Goal: Task Accomplishment & Management: Use online tool/utility

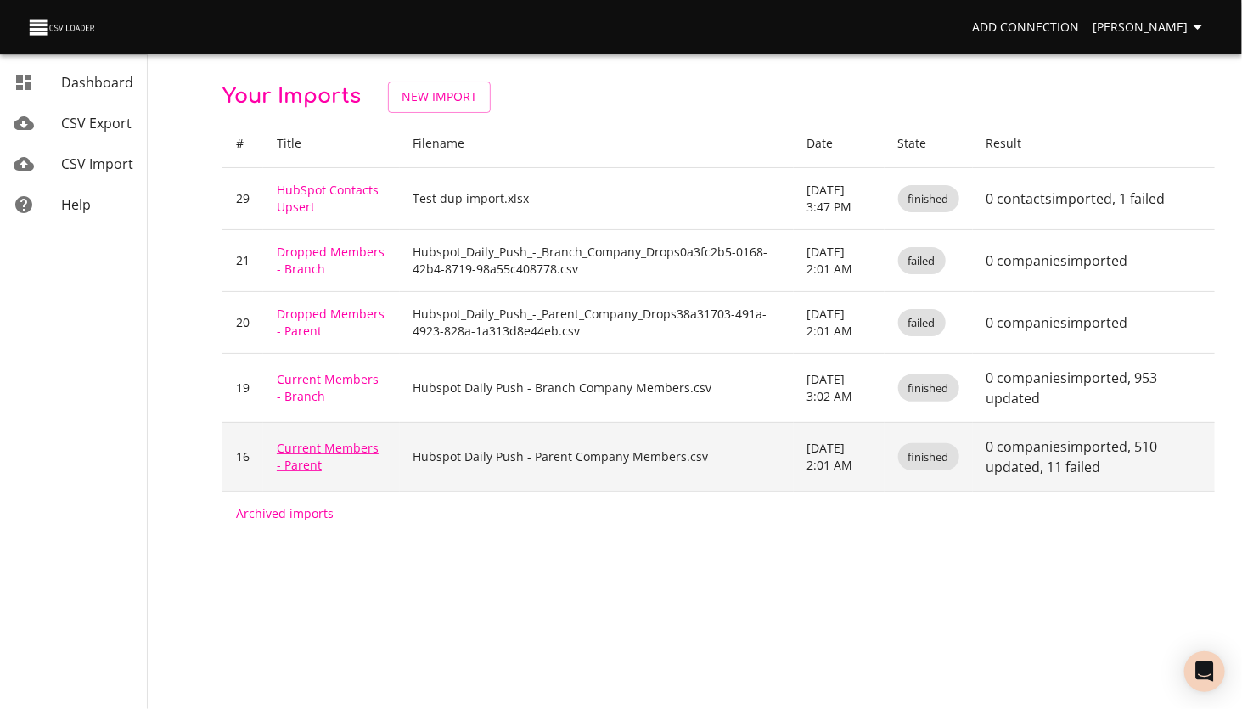
click at [306, 447] on link "Current Members - Parent" at bounding box center [328, 456] width 102 height 33
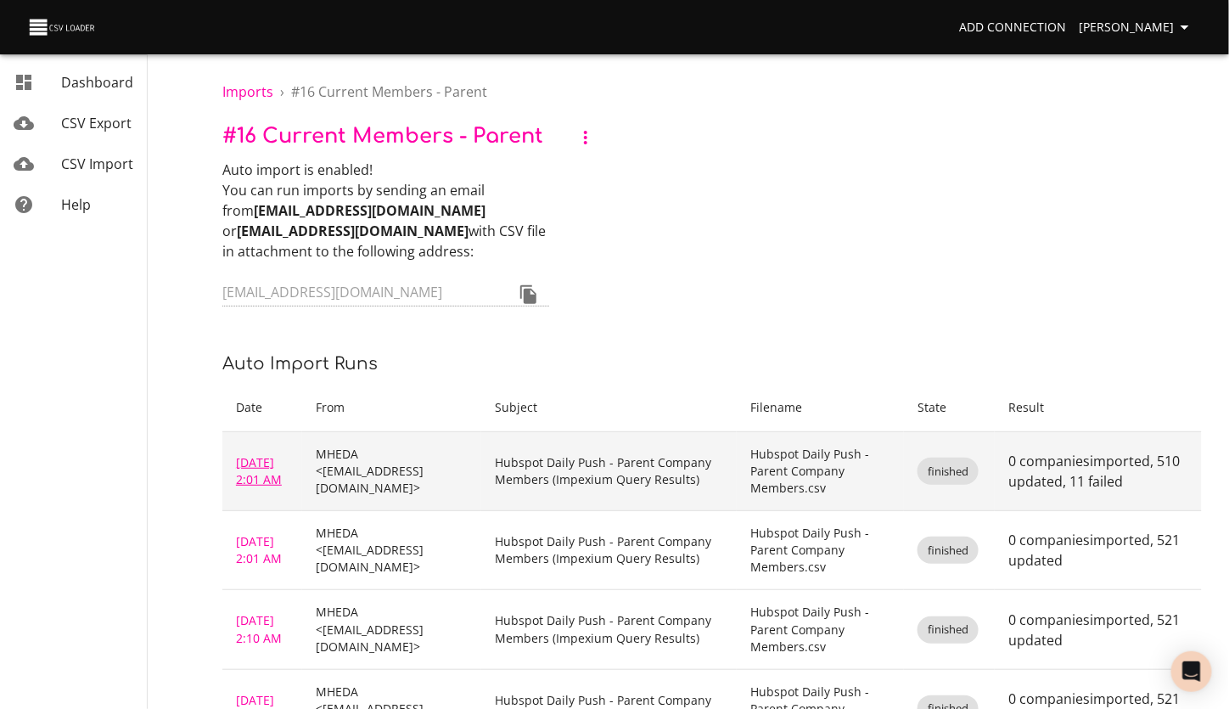
click at [253, 454] on link "Aug 29, 2025 2:01 AM" at bounding box center [259, 470] width 46 height 33
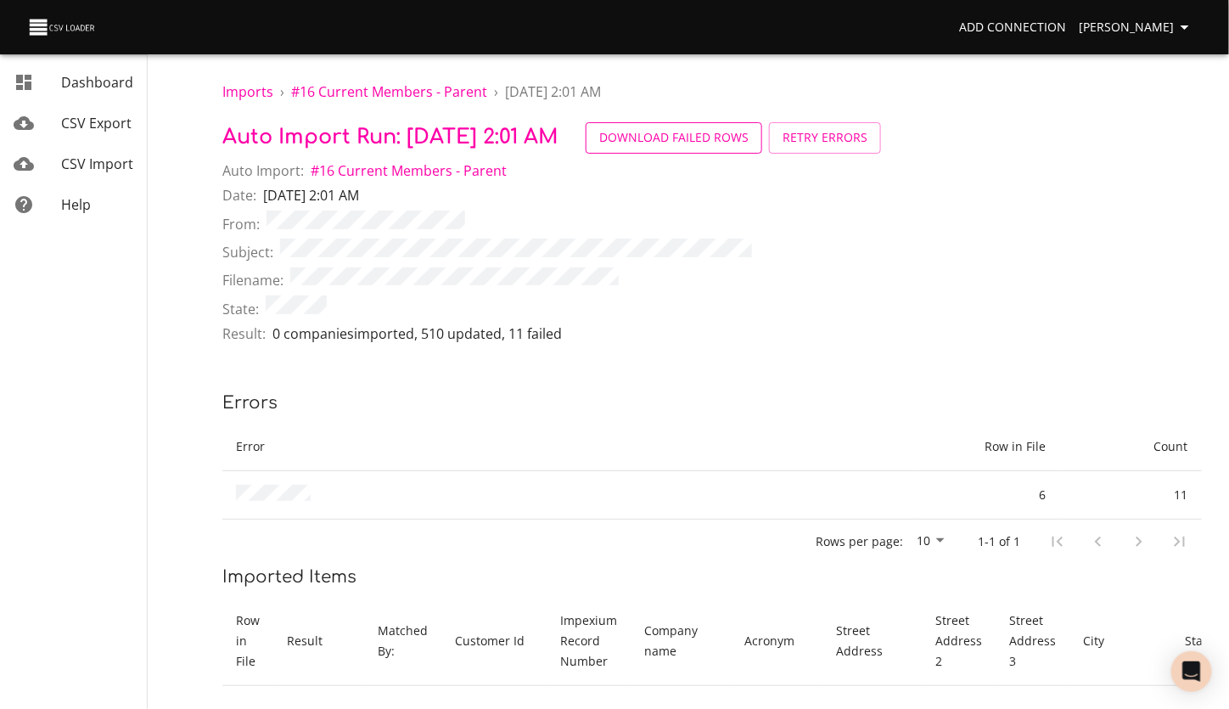
click at [724, 132] on span "Download Failed Rows" at bounding box center [673, 137] width 149 height 21
drag, startPoint x: 664, startPoint y: 172, endPoint x: 677, endPoint y: 173, distance: 13.6
click at [664, 172] on div "Auto Import: # 16 Current Members - Parent" at bounding box center [712, 172] width 980 height 25
click at [868, 140] on span "Retry Errors" at bounding box center [825, 137] width 85 height 21
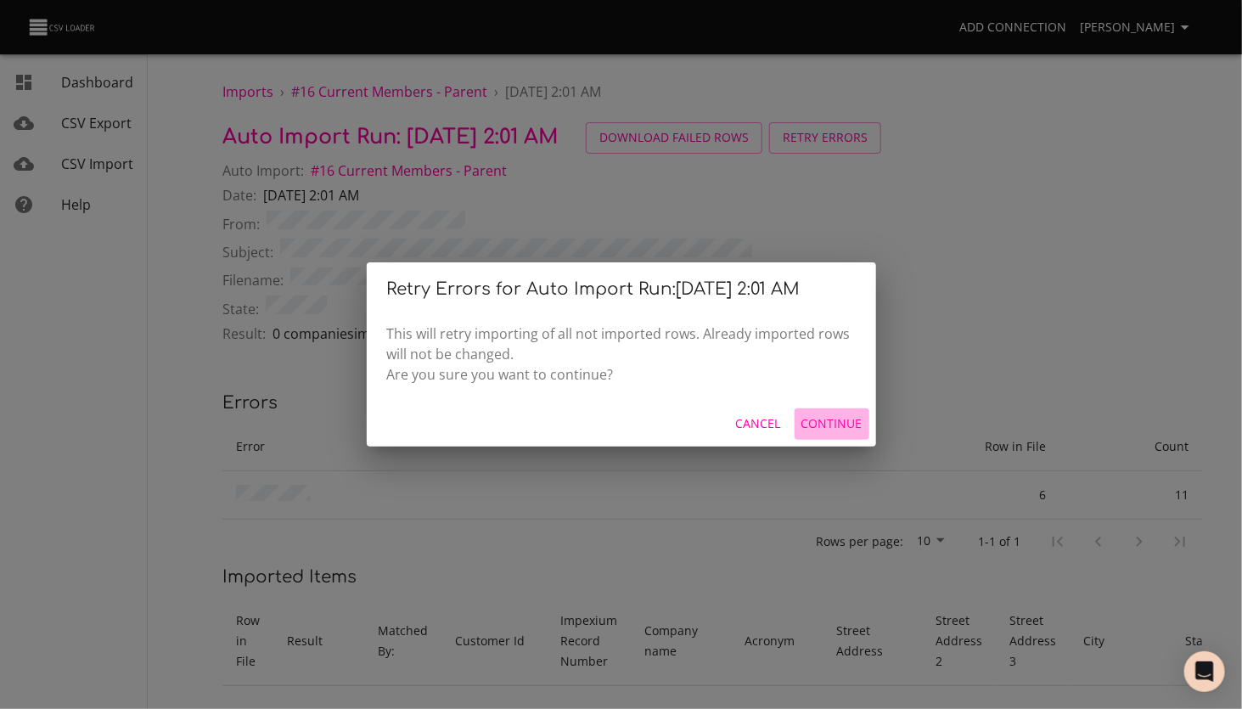
click at [843, 421] on span "Continue" at bounding box center [831, 423] width 61 height 21
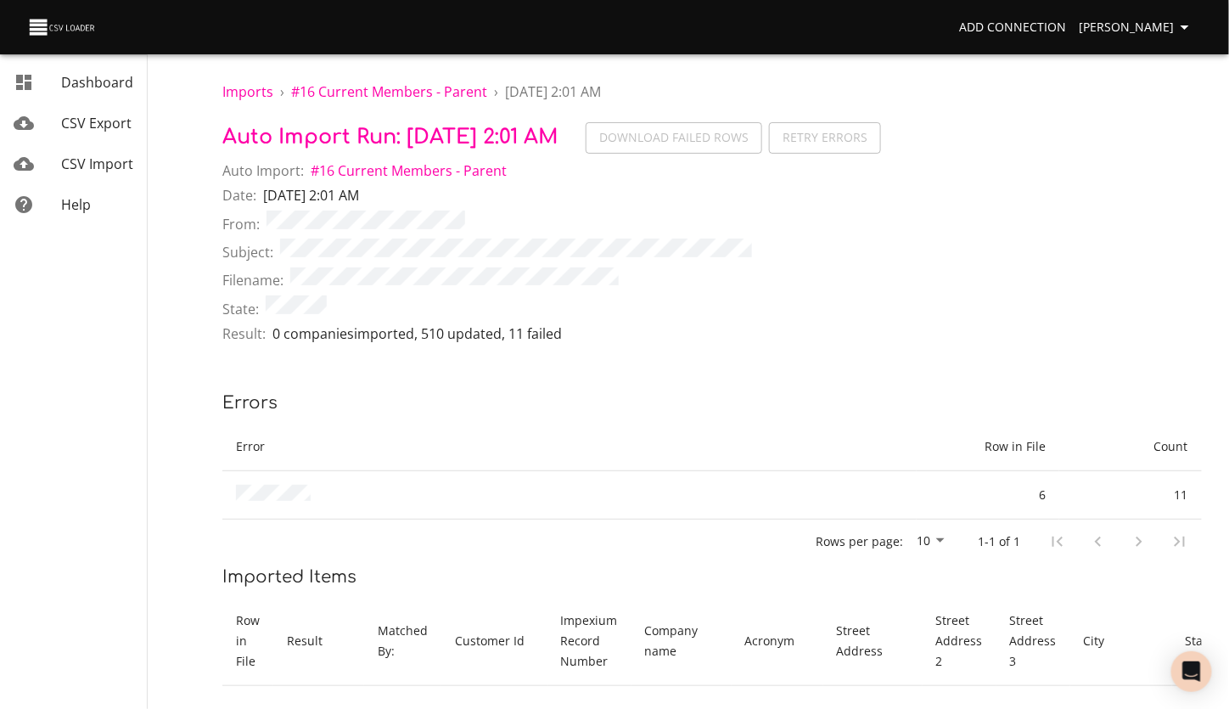
click at [93, 170] on span "CSV Import" at bounding box center [97, 163] width 72 height 19
